Goal: Task Accomplishment & Management: Manage account settings

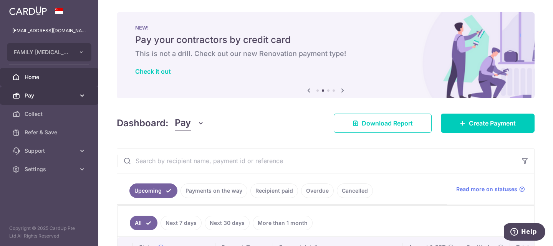
scroll to position [165, 0]
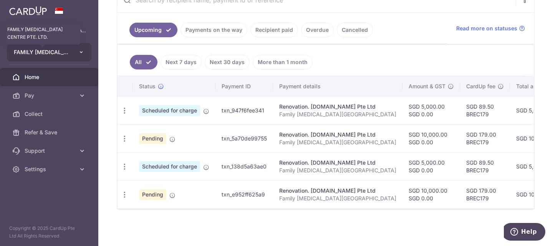
click at [56, 53] on span "FAMILY PODIATRY CENTRE PTE. LTD." at bounding box center [42, 52] width 57 height 8
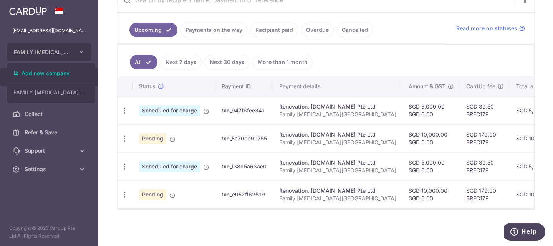
click at [76, 13] on div at bounding box center [49, 10] width 98 height 21
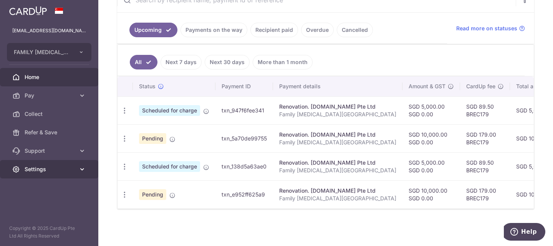
click at [78, 164] on link "Settings" at bounding box center [49, 169] width 98 height 18
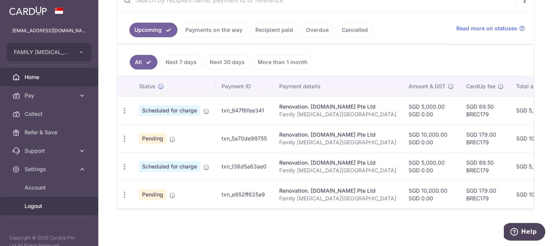
click at [36, 206] on span "Logout" at bounding box center [50, 206] width 51 height 8
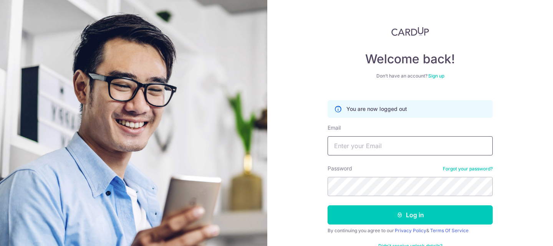
click at [355, 145] on input "Email" at bounding box center [409, 145] width 165 height 19
type input "[EMAIL_ADDRESS][DOMAIN_NAME]"
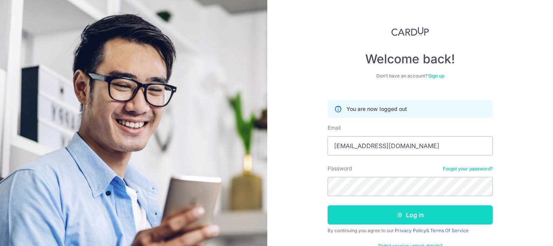
click at [406, 212] on button "Log in" at bounding box center [409, 214] width 165 height 19
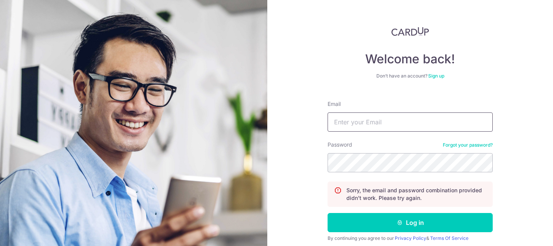
click at [396, 124] on input "Email" at bounding box center [409, 121] width 165 height 19
type input "[EMAIL_ADDRESS][DOMAIN_NAME]"
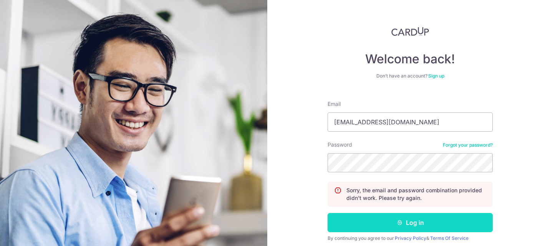
click at [403, 228] on button "Log in" at bounding box center [409, 222] width 165 height 19
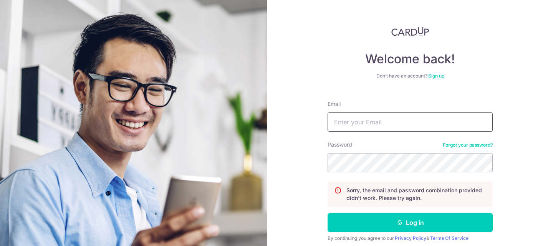
click at [375, 127] on input "Email" at bounding box center [409, 121] width 165 height 19
type input "[EMAIL_ADDRESS][DOMAIN_NAME]"
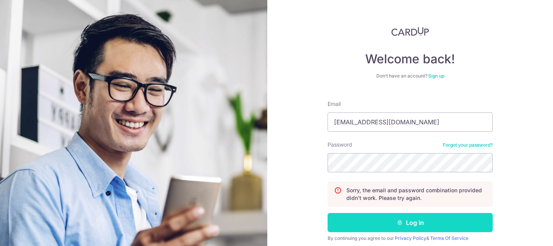
click at [415, 216] on button "Log in" at bounding box center [409, 222] width 165 height 19
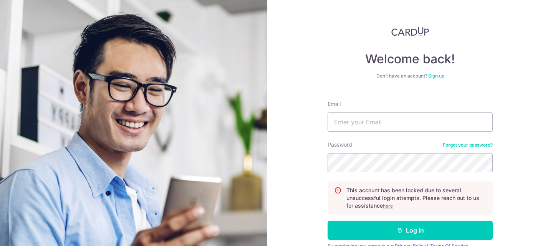
click at [476, 142] on link "Forgot your password?" at bounding box center [468, 145] width 50 height 6
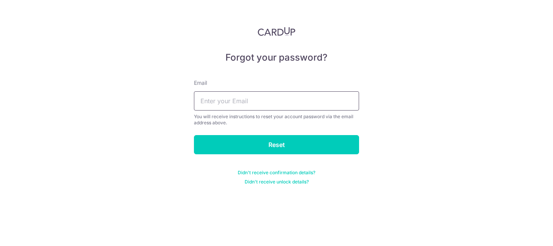
click at [214, 99] on input "text" at bounding box center [276, 100] width 165 height 19
type input "markshiori@gmail.com"
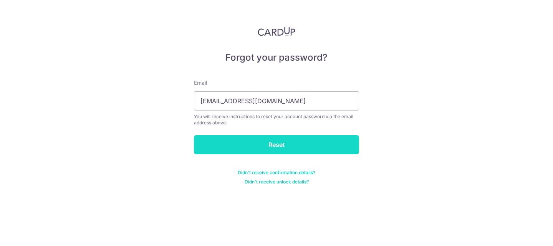
click at [265, 141] on input "Reset" at bounding box center [276, 144] width 165 height 19
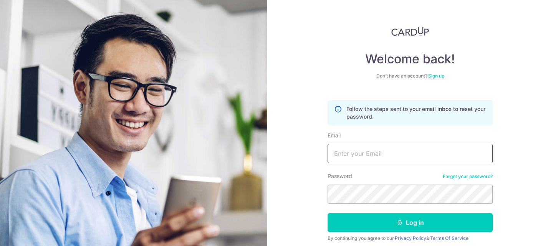
click at [365, 153] on input "Email" at bounding box center [409, 153] width 165 height 19
drag, startPoint x: 264, startPoint y: 155, endPoint x: 220, endPoint y: 153, distance: 44.9
click at [219, 154] on section "Welcome back! Don’t have an account? Sign up Follow the steps sent to your emai…" at bounding box center [276, 123] width 553 height 246
type input "[EMAIL_ADDRESS][DOMAIN_NAME]"
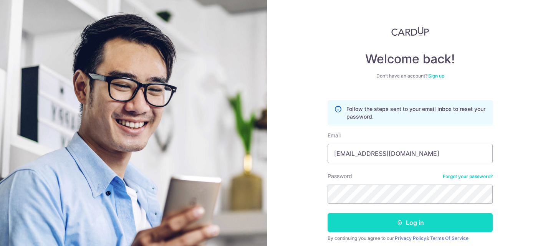
click at [419, 219] on button "Log in" at bounding box center [409, 222] width 165 height 19
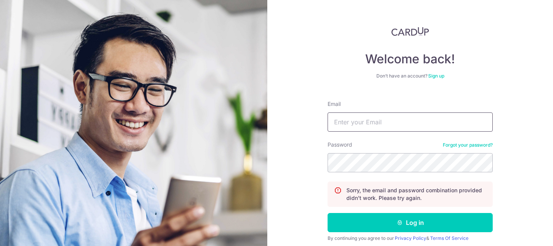
click at [417, 131] on input "Email" at bounding box center [409, 121] width 165 height 19
type input "[EMAIL_ADDRESS][DOMAIN_NAME]"
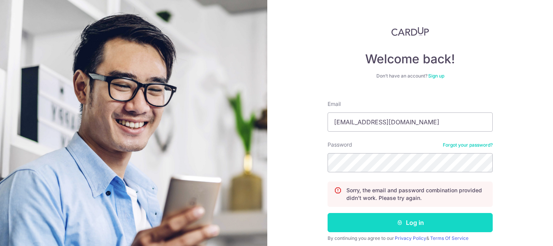
click at [413, 224] on button "Log in" at bounding box center [409, 222] width 165 height 19
